Goal: Information Seeking & Learning: Learn about a topic

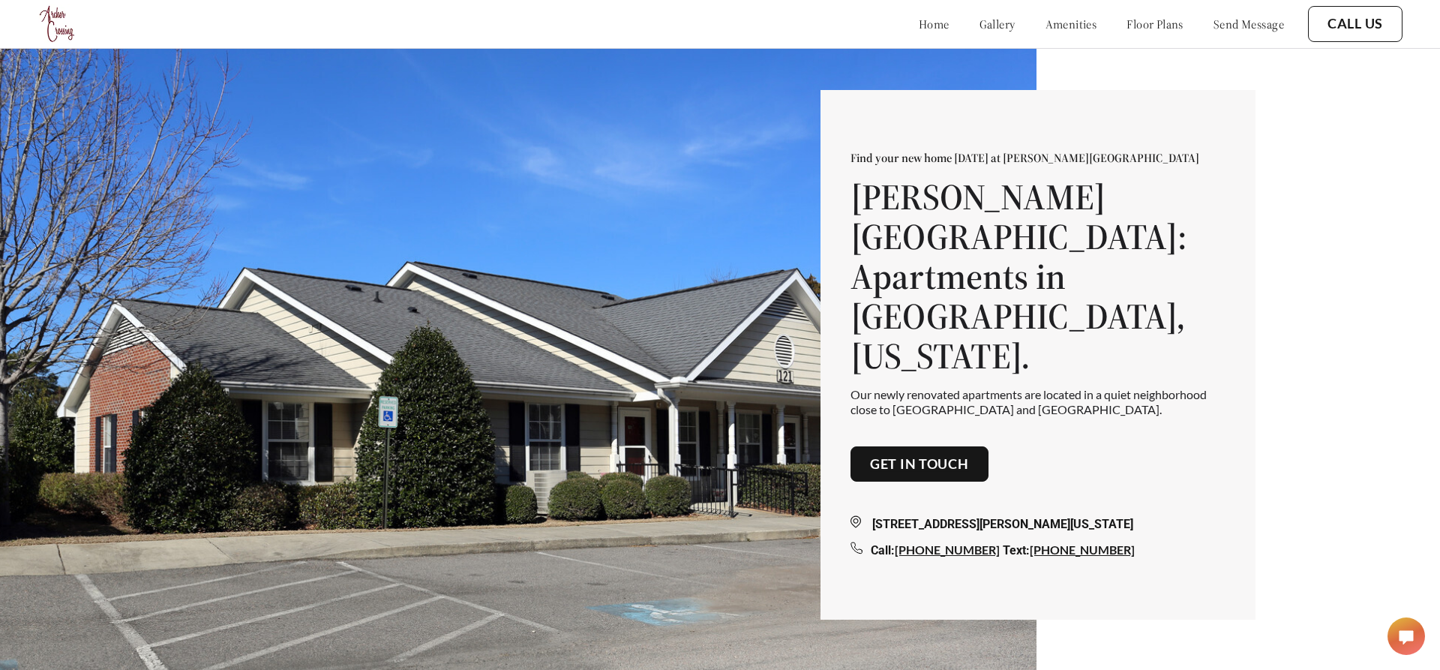
click at [1162, 25] on link "floor plans" at bounding box center [1154, 23] width 57 height 15
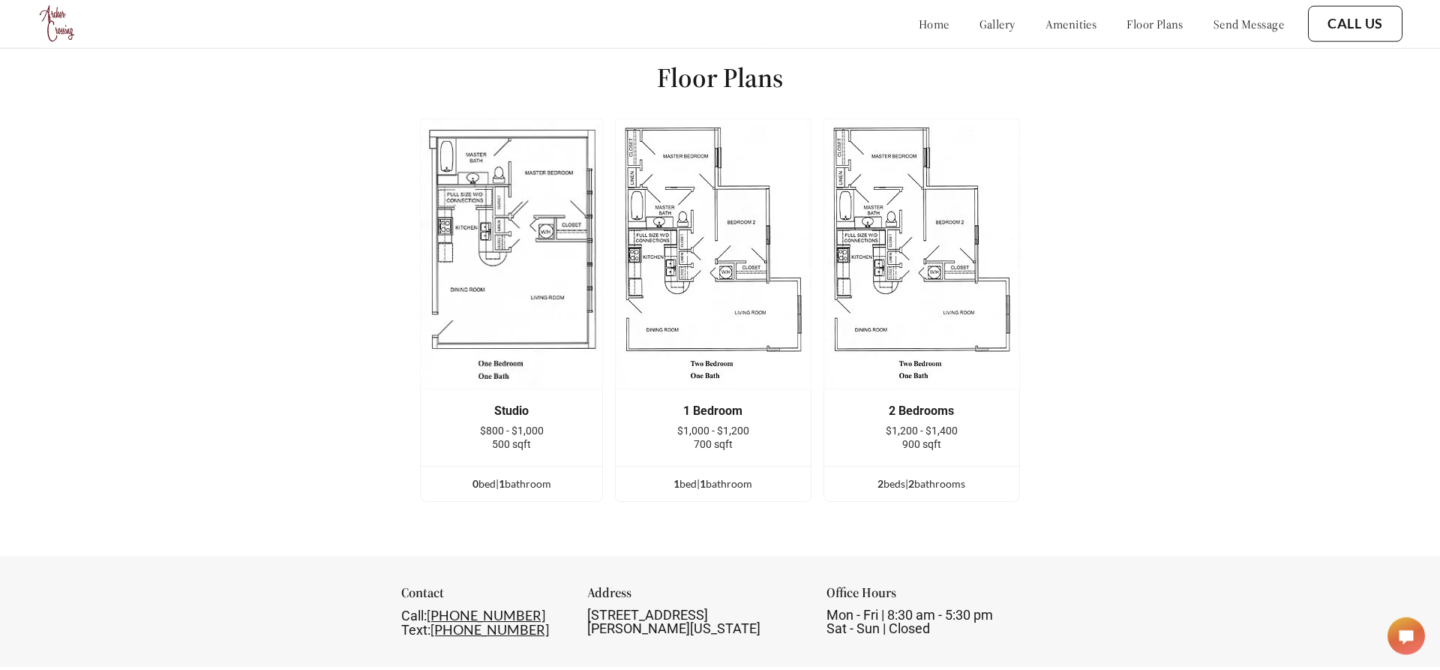
scroll to position [2094, 0]
click at [906, 403] on div "2 Bedrooms" at bounding box center [922, 409] width 150 height 13
click at [979, 26] on link "gallery" at bounding box center [997, 23] width 36 height 15
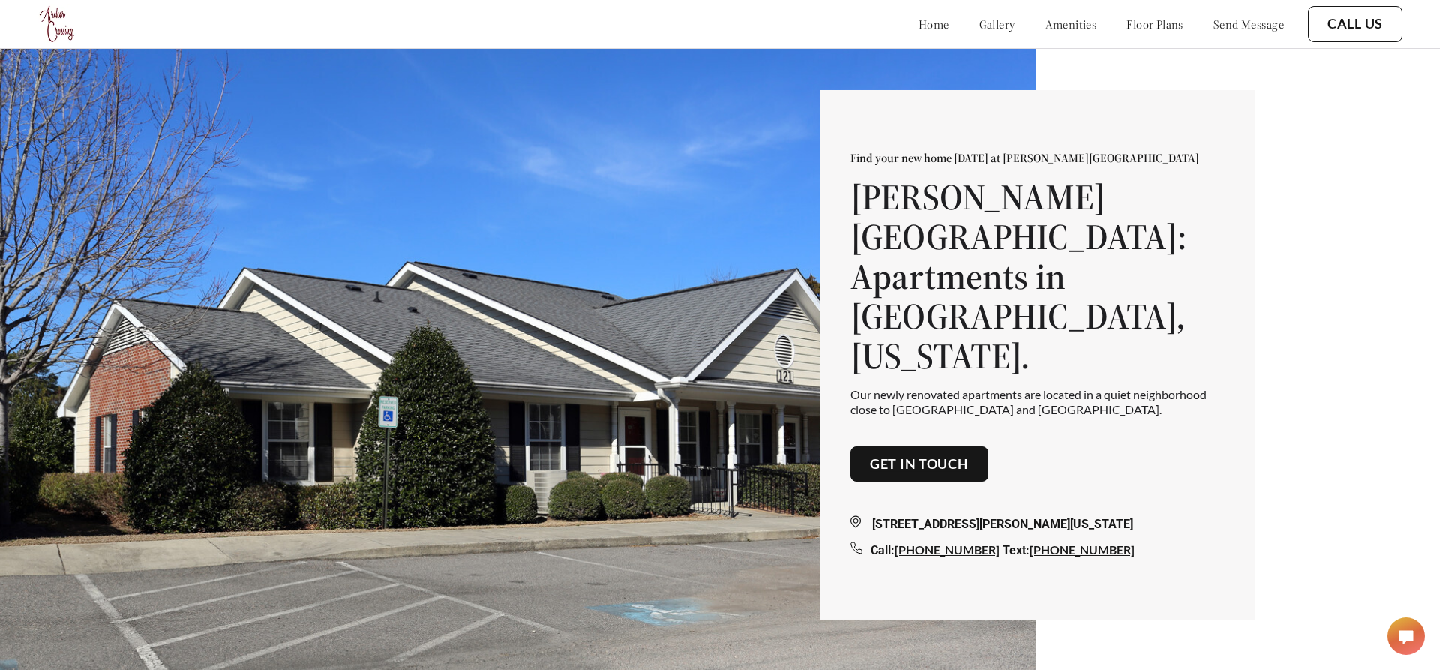
click at [979, 25] on link "gallery" at bounding box center [997, 23] width 36 height 15
click at [1051, 22] on link "amenities" at bounding box center [1071, 23] width 52 height 15
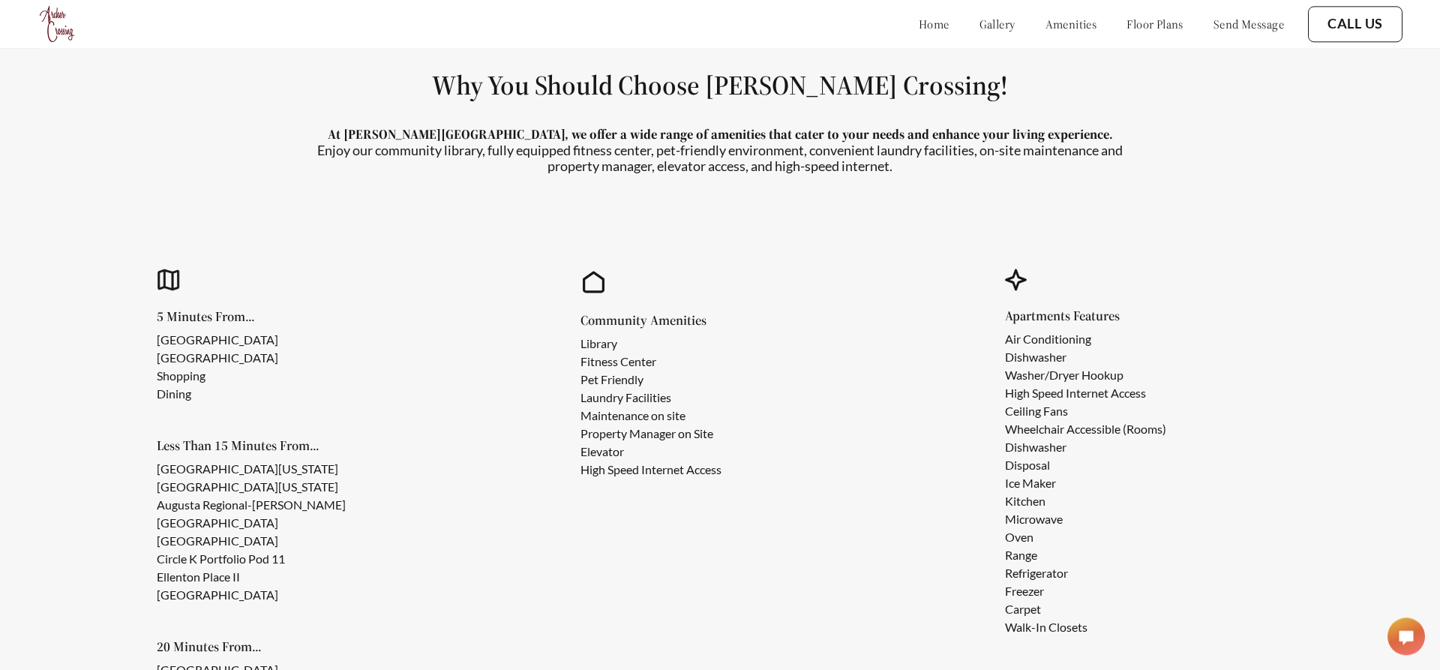
scroll to position [1337, 0]
click at [1132, 27] on link "floor plans" at bounding box center [1154, 23] width 57 height 15
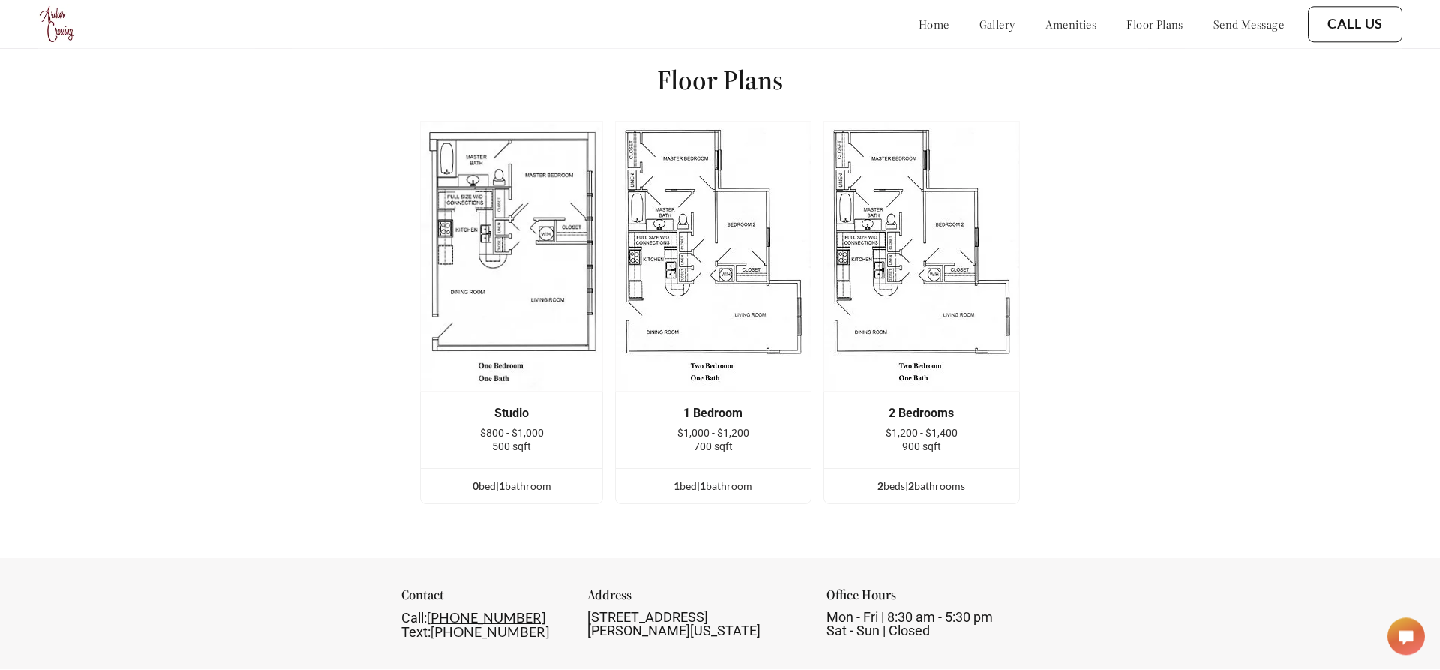
scroll to position [2094, 0]
click at [906, 256] on img at bounding box center [921, 253] width 196 height 271
click at [919, 22] on link "home" at bounding box center [934, 23] width 31 height 15
